Goal: Check status: Check status

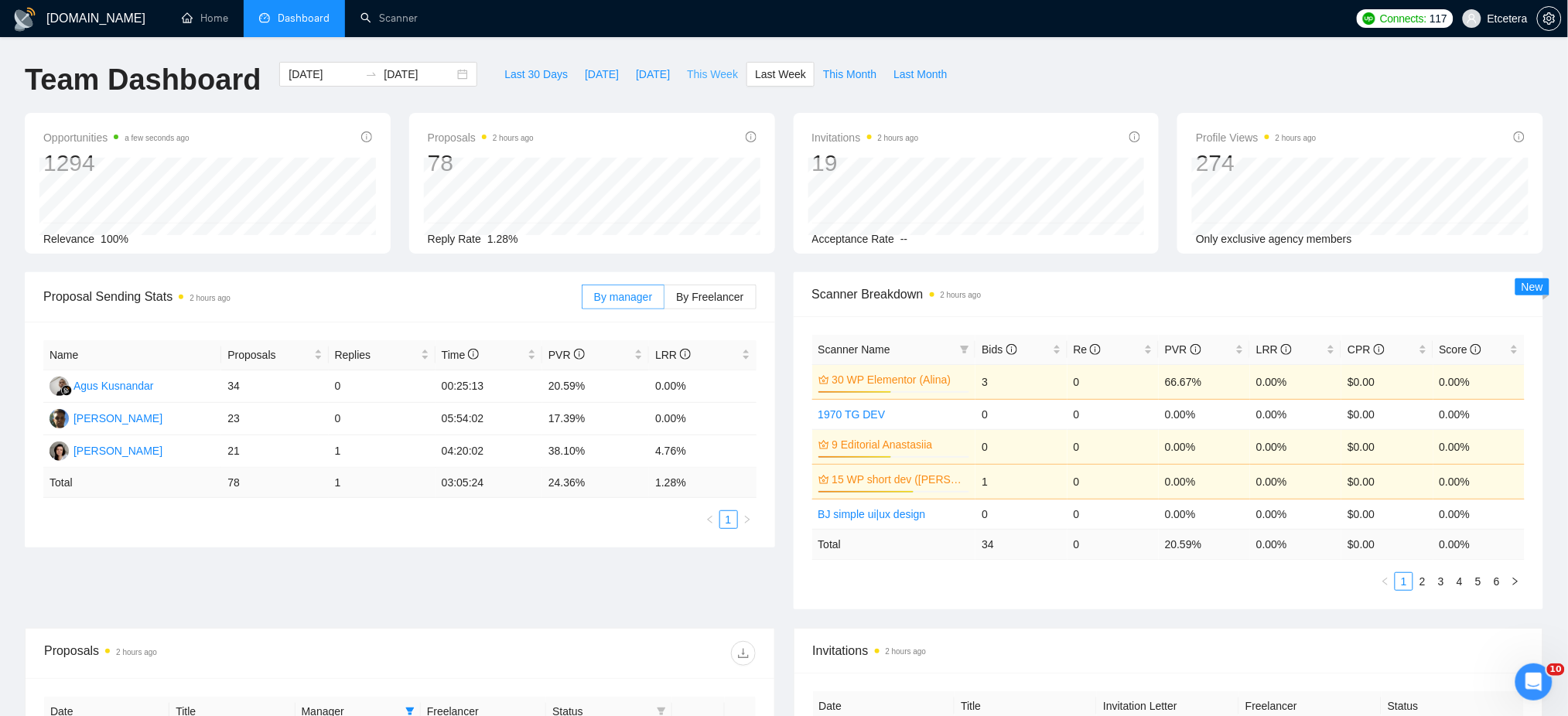
click at [716, 78] on span "This Week" at bounding box center [713, 74] width 51 height 17
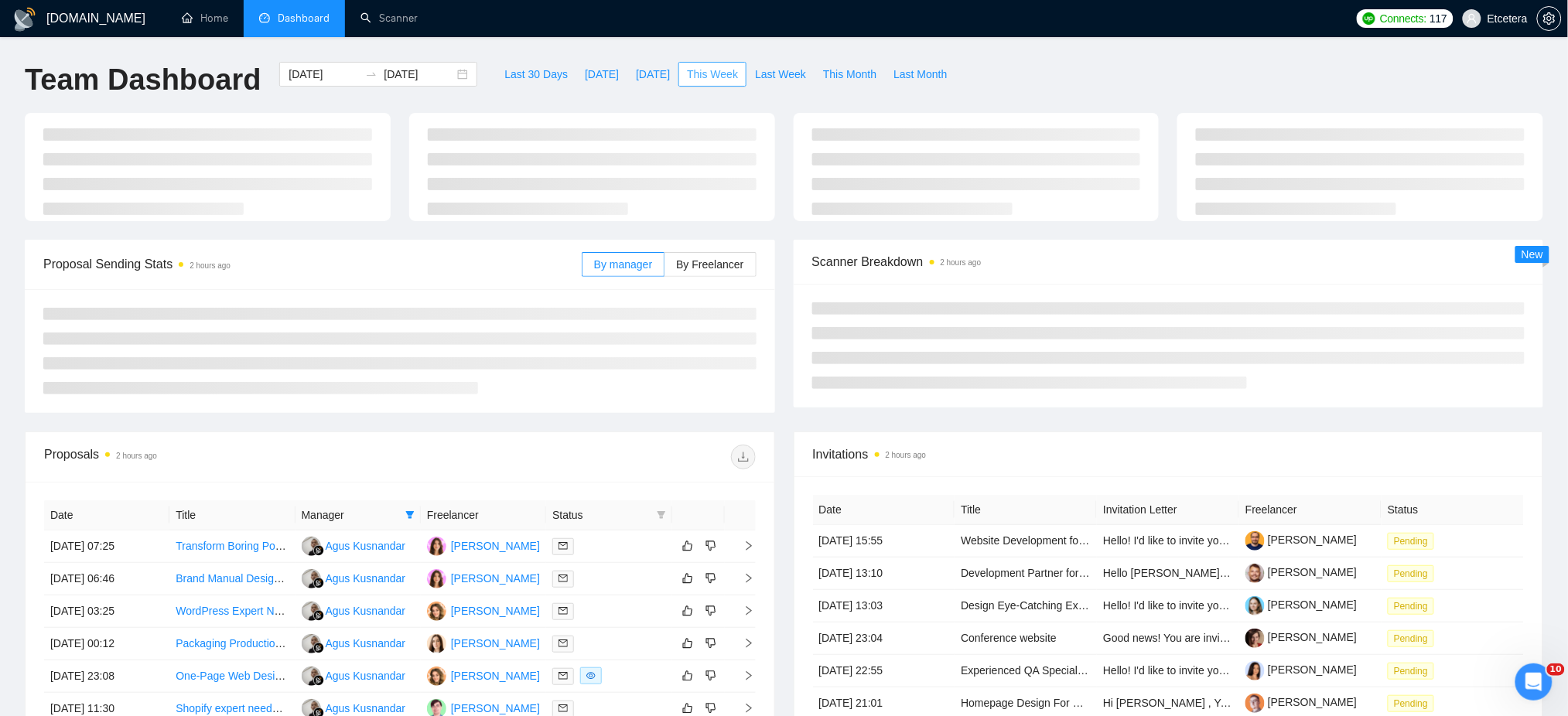
type input "[DATE]"
